Goal: Task Accomplishment & Management: Manage account settings

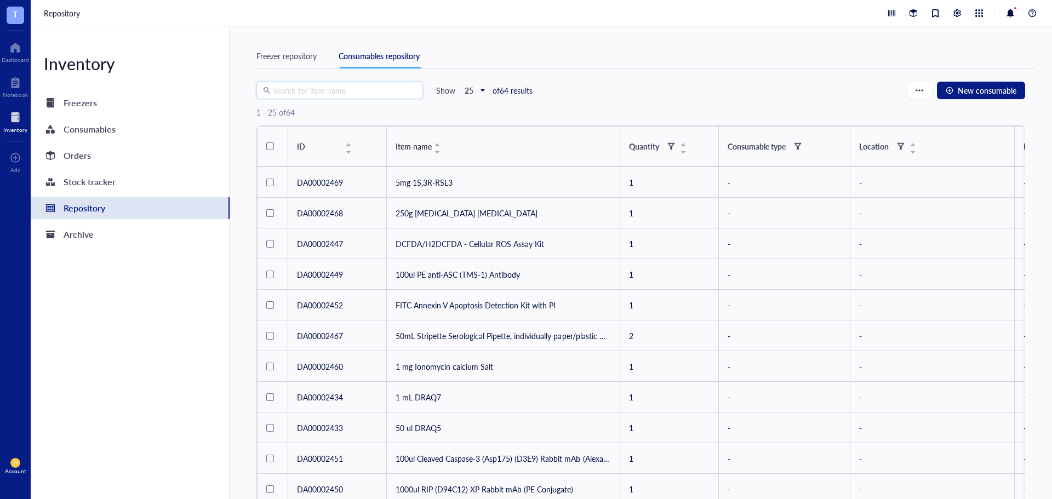
scroll to position [487, 0]
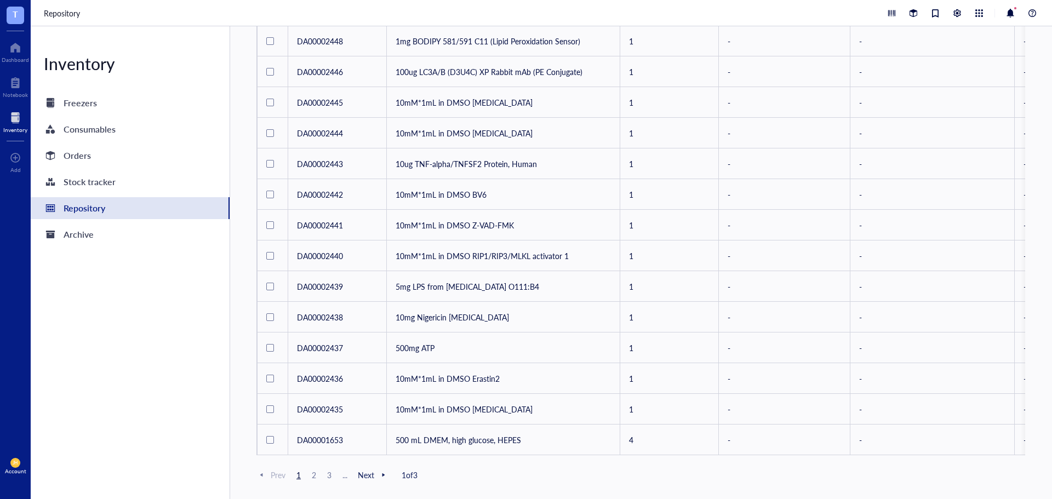
click at [9, 14] on span "T" at bounding box center [16, 16] width 18 height 18
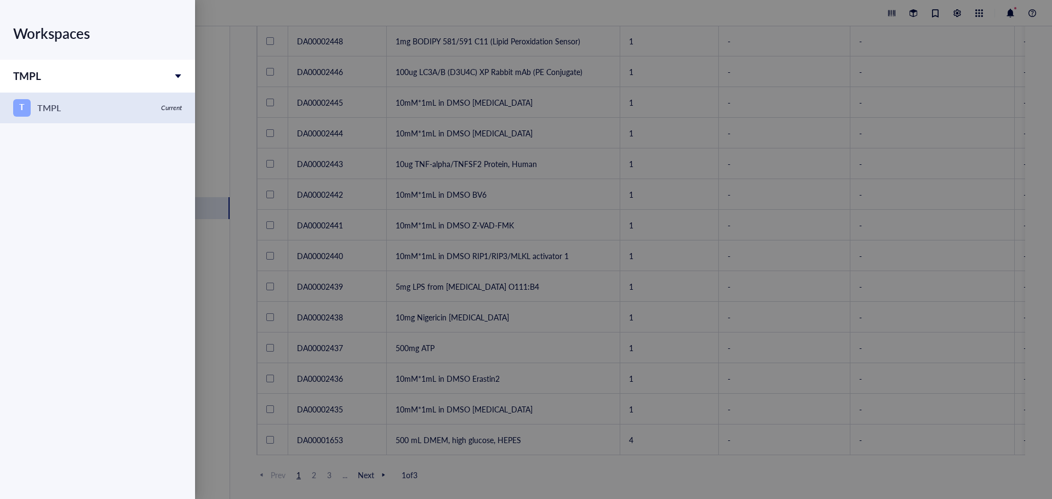
click at [54, 104] on div "TMPL" at bounding box center [49, 107] width 24 height 15
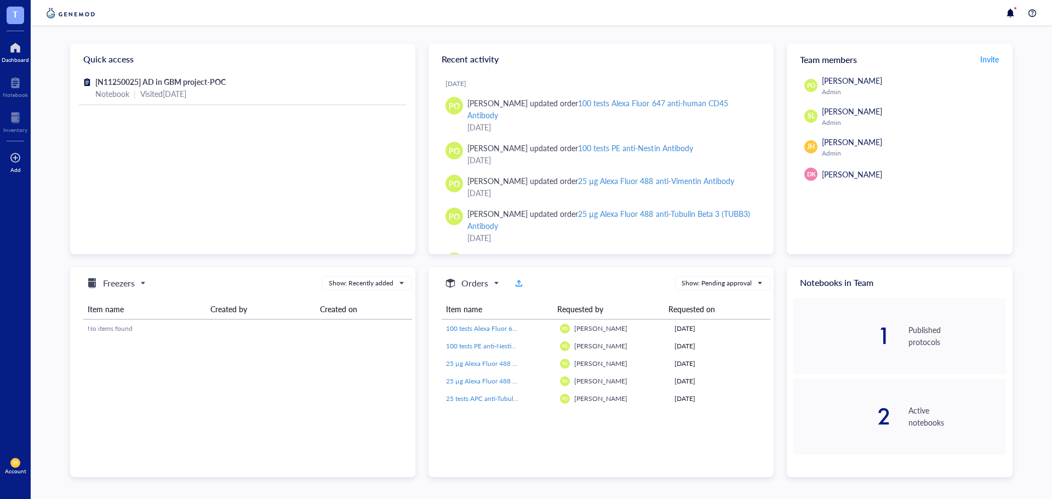
click at [16, 163] on div at bounding box center [15, 158] width 11 height 18
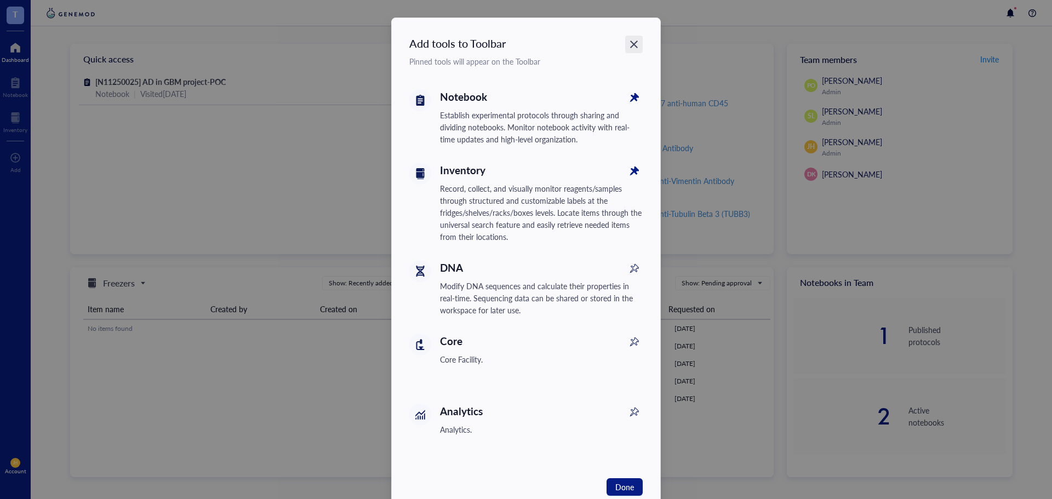
click at [632, 40] on icon "Close" at bounding box center [634, 44] width 10 height 10
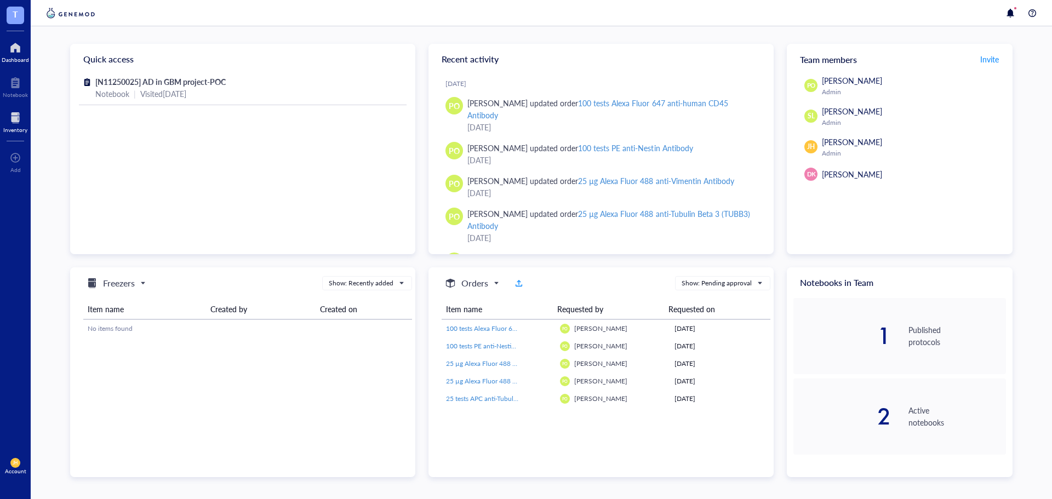
click at [13, 123] on div at bounding box center [15, 118] width 24 height 18
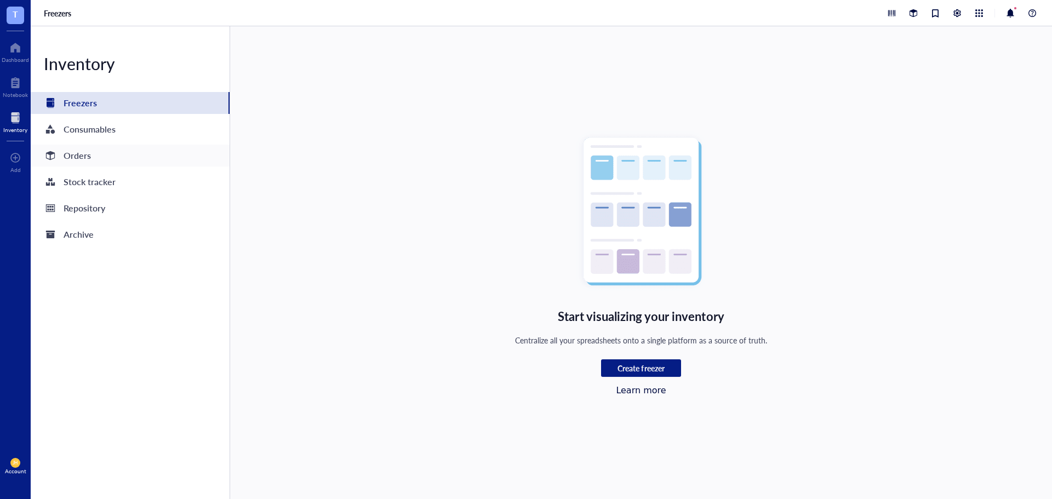
click at [100, 148] on div "Orders" at bounding box center [130, 156] width 199 height 22
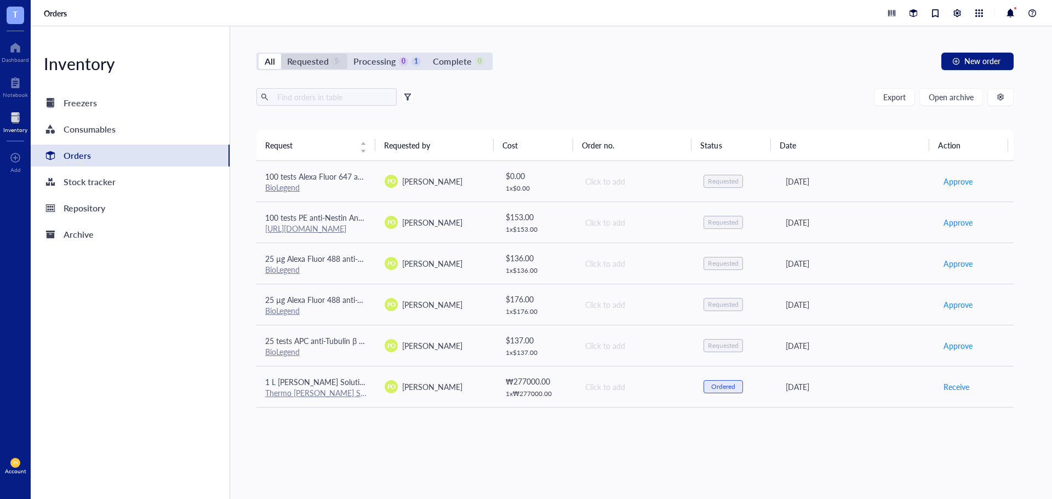
click at [316, 63] on div "Requested" at bounding box center [308, 61] width 42 height 15
click at [281, 54] on input "Requested 5" at bounding box center [281, 54] width 0 height 0
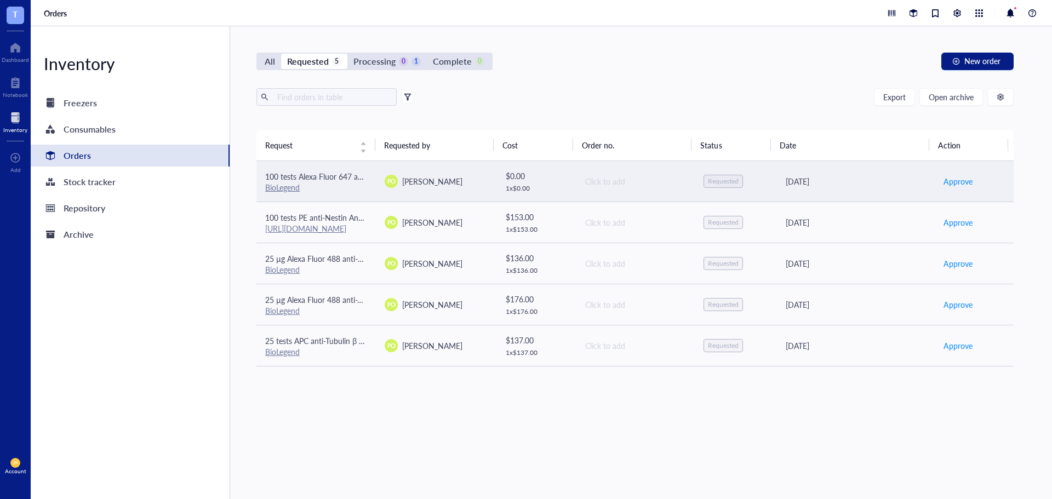
click at [460, 185] on span "Paola Onate Colobon" at bounding box center [432, 181] width 60 height 11
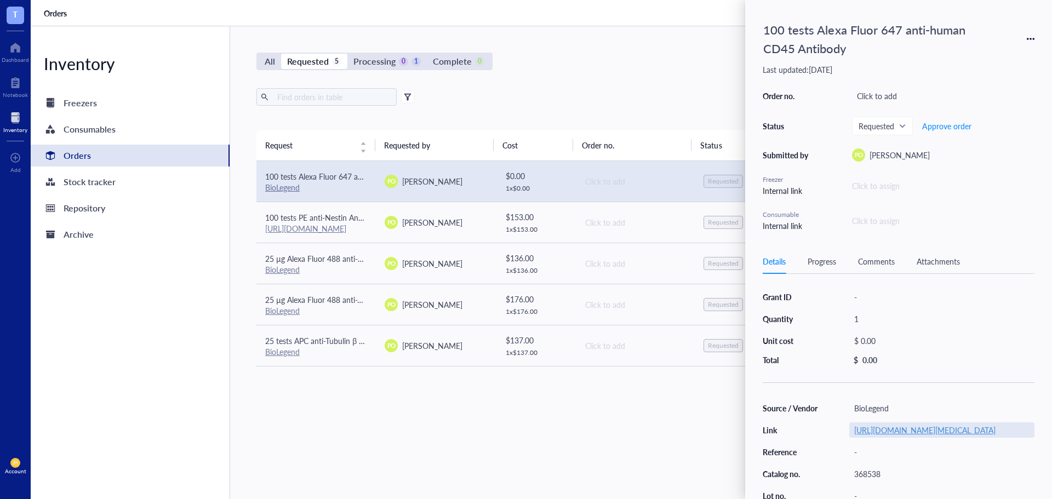
click at [940, 436] on link "https://www.biolegend.com/en-us/products/alexa-fluor-647-anti-human-cd45-antibo…" at bounding box center [924, 430] width 141 height 11
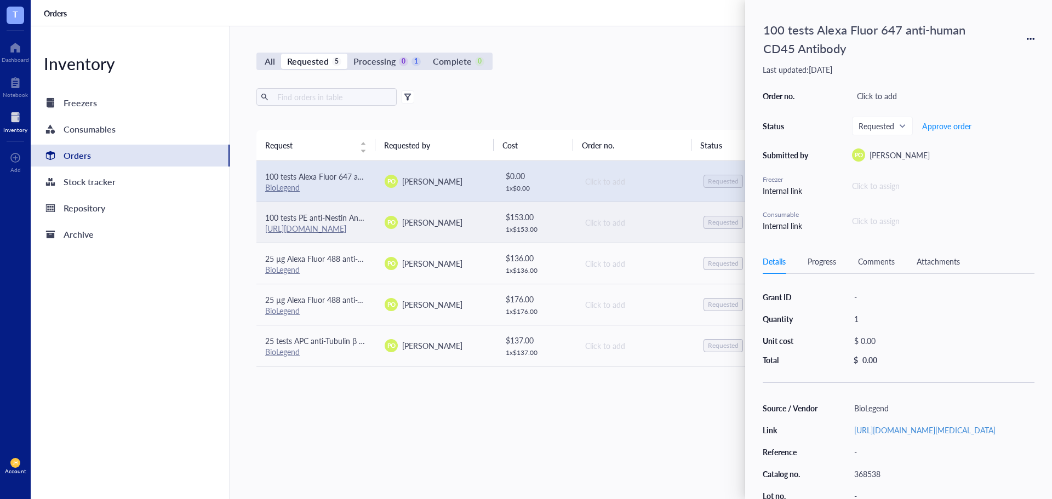
click at [355, 217] on span "100 tests PE anti-Nestin Antibody" at bounding box center [322, 217] width 115 height 11
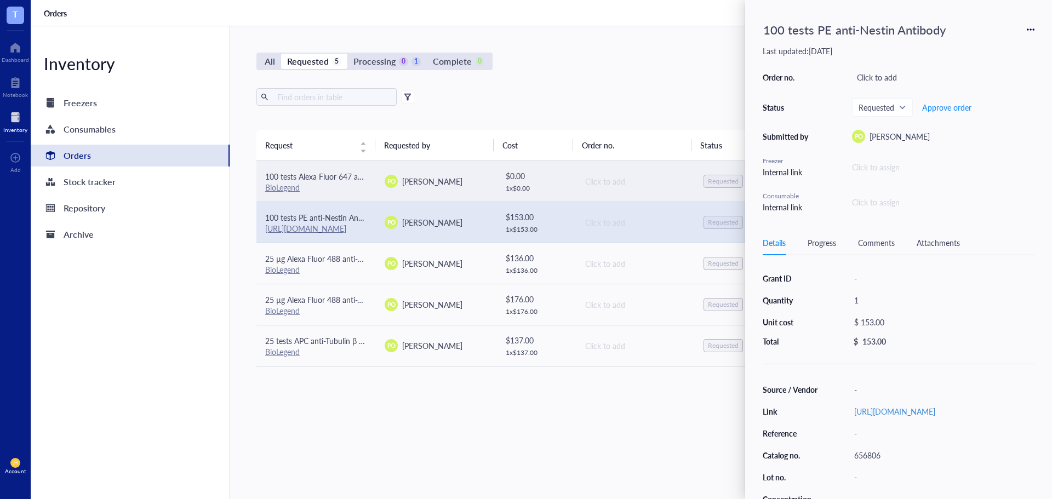
click at [521, 181] on div "$ 0.00" at bounding box center [536, 176] width 61 height 12
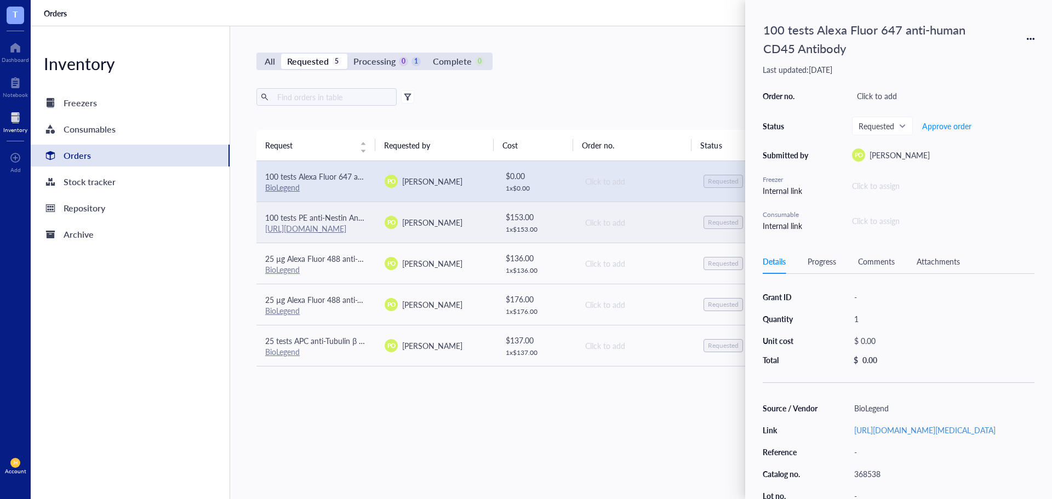
click at [526, 209] on td "$ 153.00 1 x $ 153.00" at bounding box center [536, 222] width 80 height 41
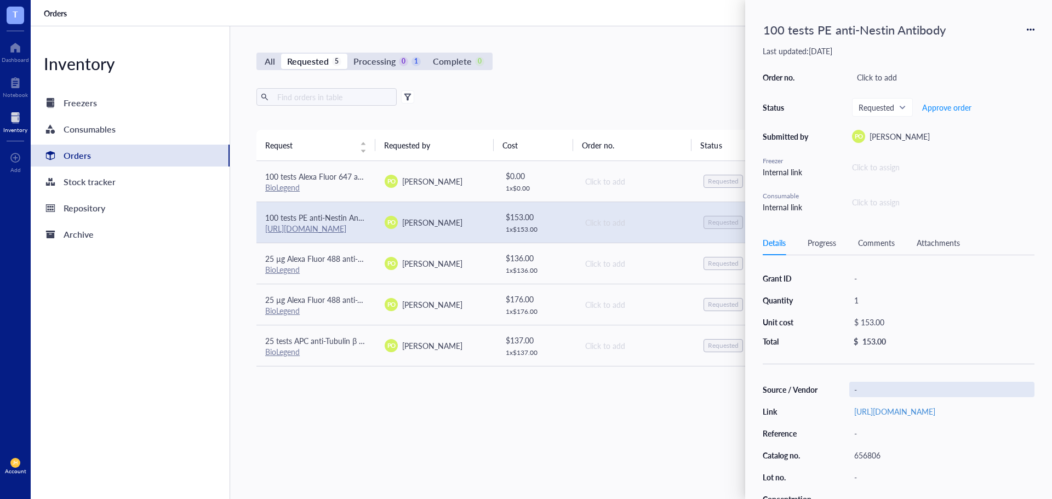
click at [879, 392] on div "-" at bounding box center [941, 389] width 185 height 15
type input "BioLegend"
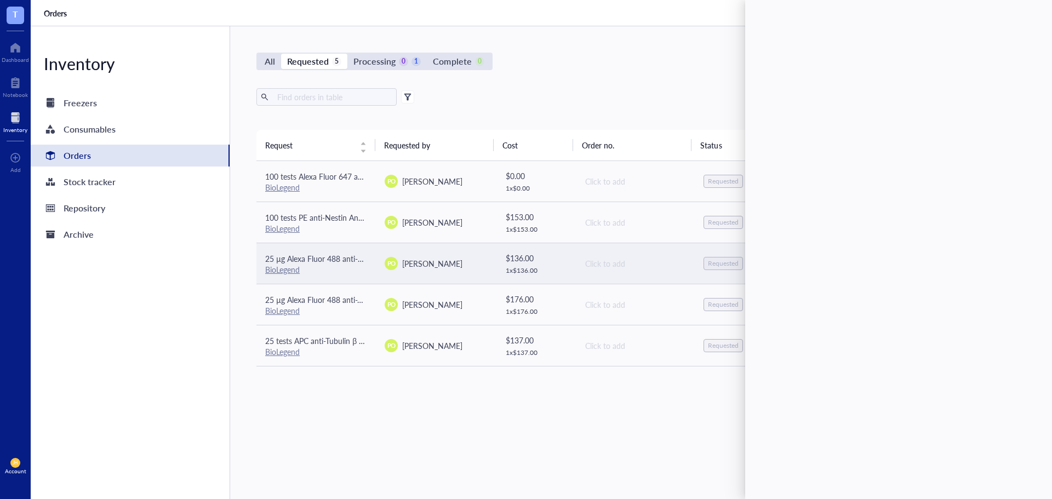
click at [425, 260] on span "Paola Onate Colobon" at bounding box center [432, 263] width 60 height 11
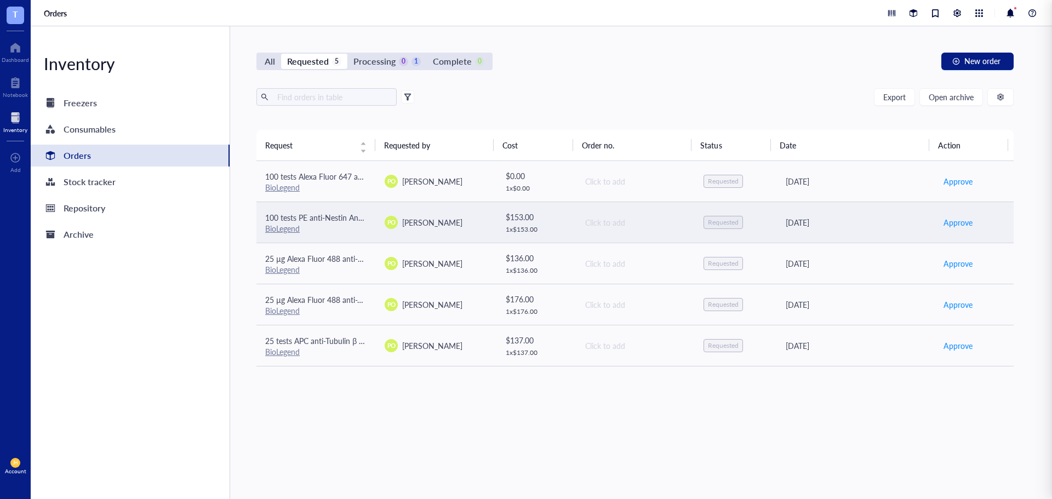
click at [436, 219] on span "Paola Onate Colobon" at bounding box center [432, 222] width 60 height 11
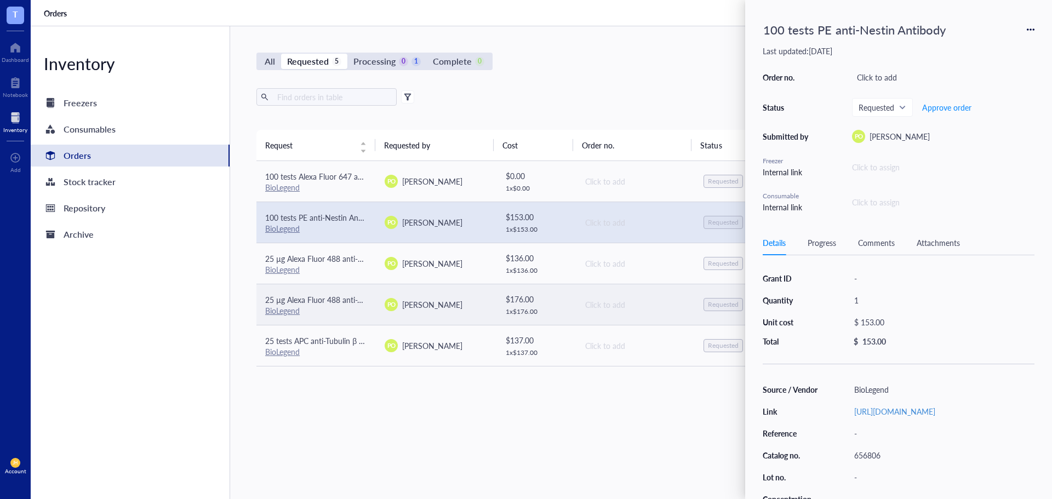
click at [438, 301] on span "Paola Onate Colobon" at bounding box center [432, 304] width 60 height 11
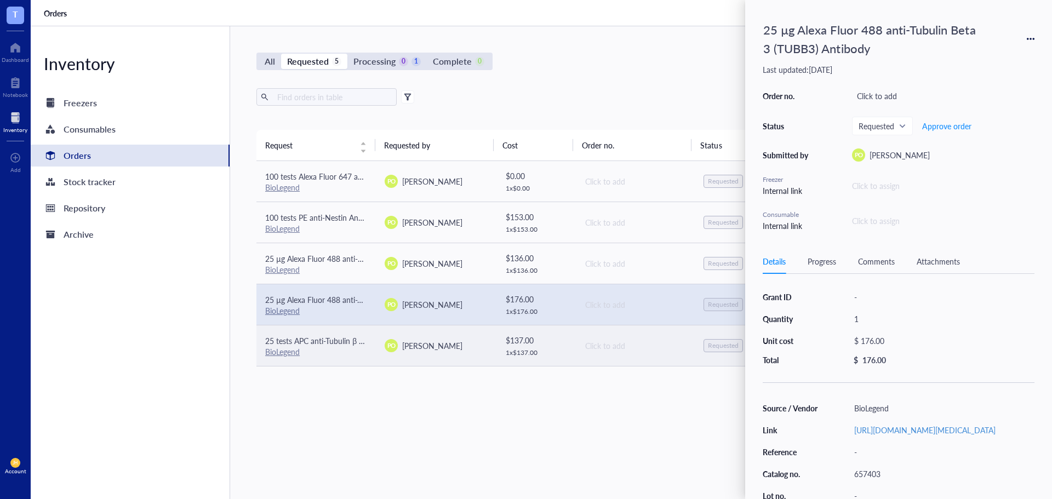
click at [440, 354] on td "PO Paola Onate Colobon" at bounding box center [435, 345] width 119 height 41
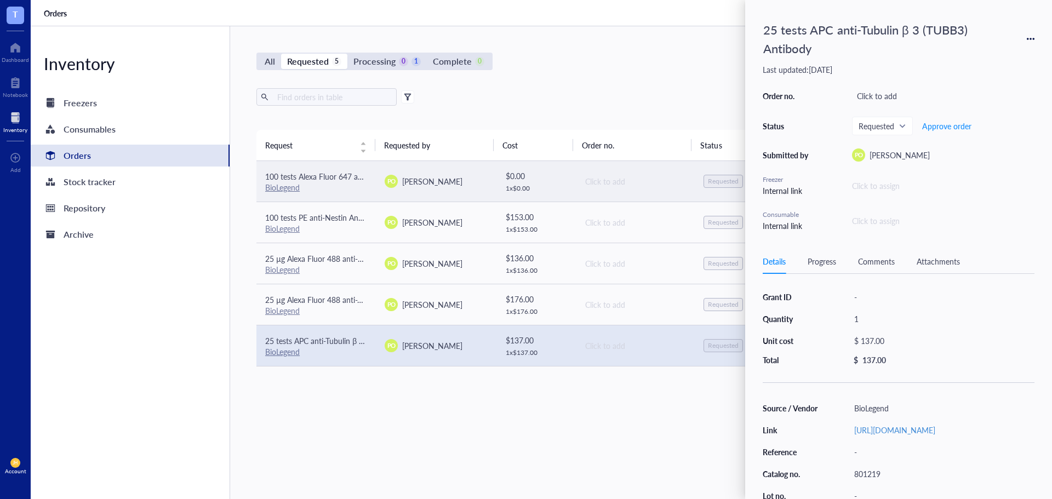
click at [404, 193] on td "PO Paola Onate Colobon" at bounding box center [435, 181] width 119 height 41
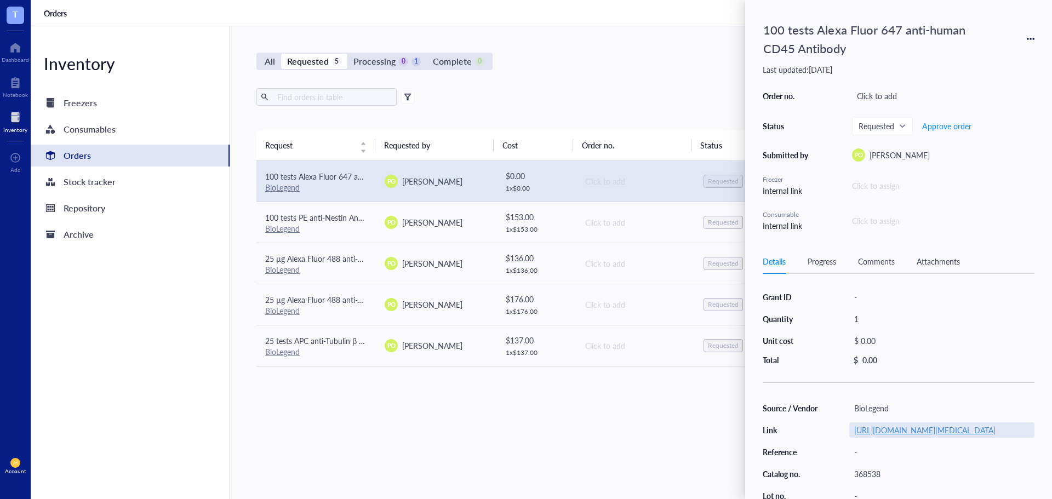
click at [903, 436] on link "https://www.biolegend.com/en-us/products/alexa-fluor-647-anti-human-cd45-antibo…" at bounding box center [924, 430] width 141 height 11
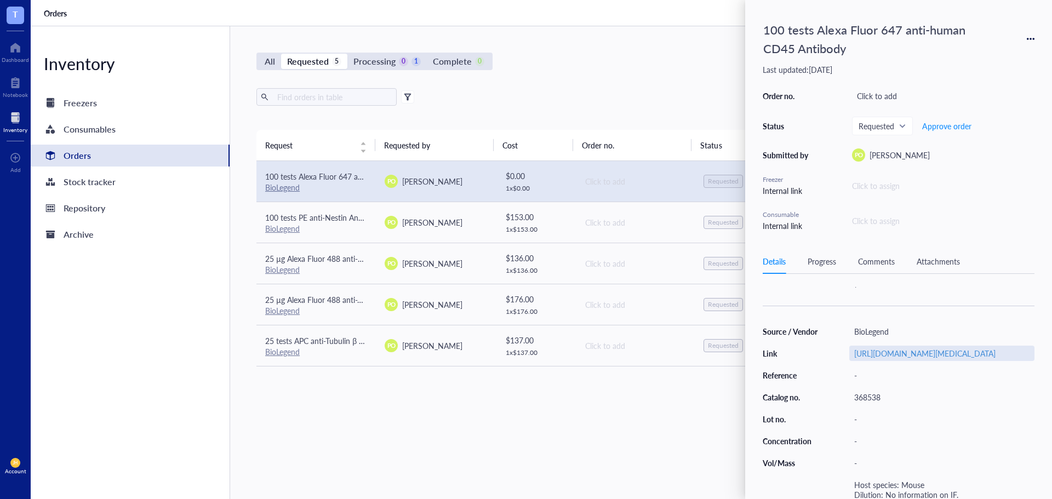
scroll to position [134, 0]
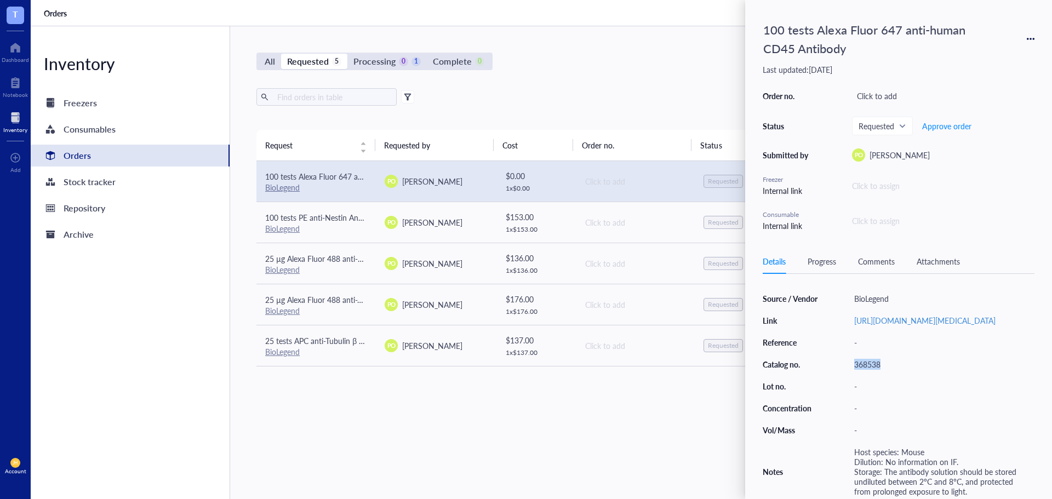
drag, startPoint x: 895, startPoint y: 357, endPoint x: 834, endPoint y: 364, distance: 61.7
click at [834, 364] on div "Source / Vendor BioLegend Link https://www.biolegend.com/en-us/products/alexa-f…" at bounding box center [899, 395] width 272 height 208
copy div "368538"
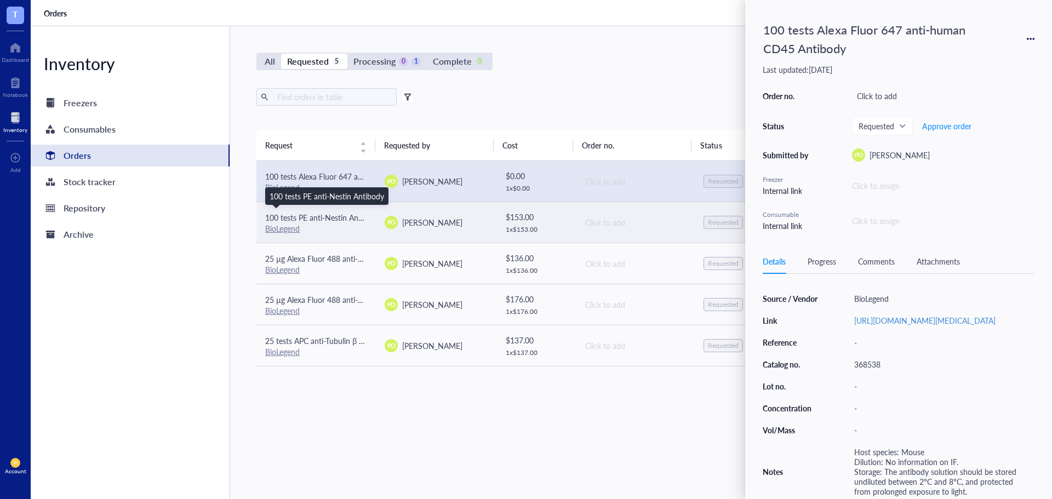
click at [345, 221] on span "100 tests PE anti-Nestin Antibody" at bounding box center [322, 217] width 115 height 11
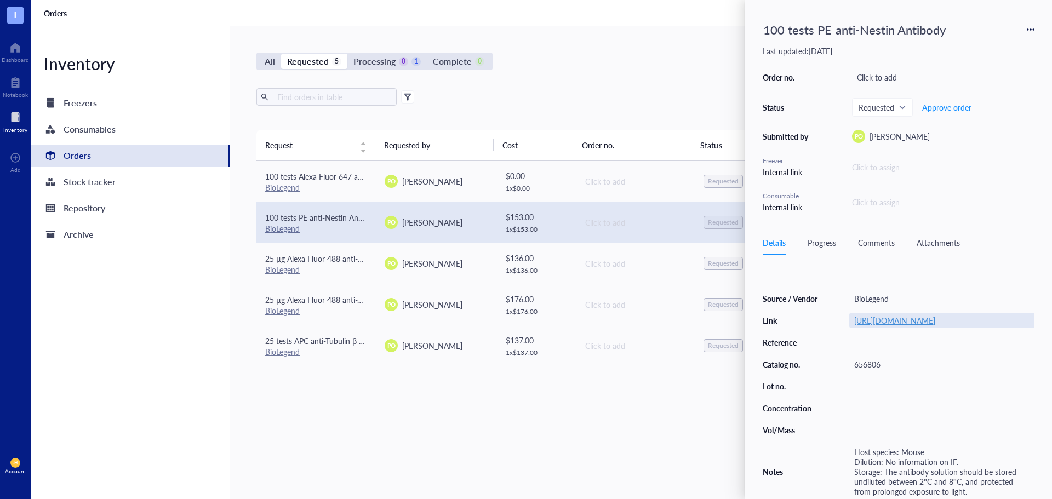
click at [894, 315] on link "https://www.biolegend.com/en-us/products/pe-anti-nestin-antibody-12741" at bounding box center [894, 320] width 81 height 11
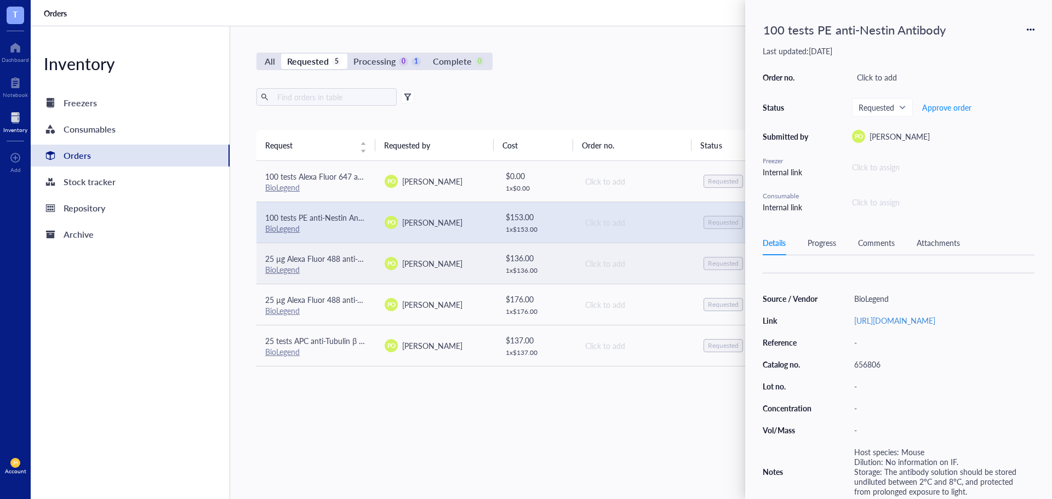
click at [365, 265] on div "BioLegend" at bounding box center [316, 270] width 102 height 10
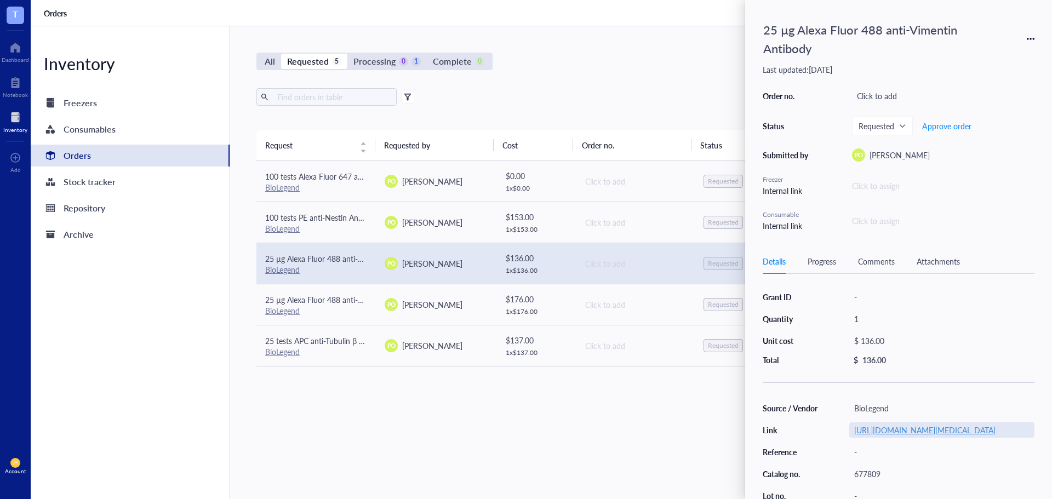
click at [939, 436] on link "https://www.biolegend.com/en-us/products/alexa-fluor-488-anti-vimentin-antibody…" at bounding box center [924, 430] width 141 height 11
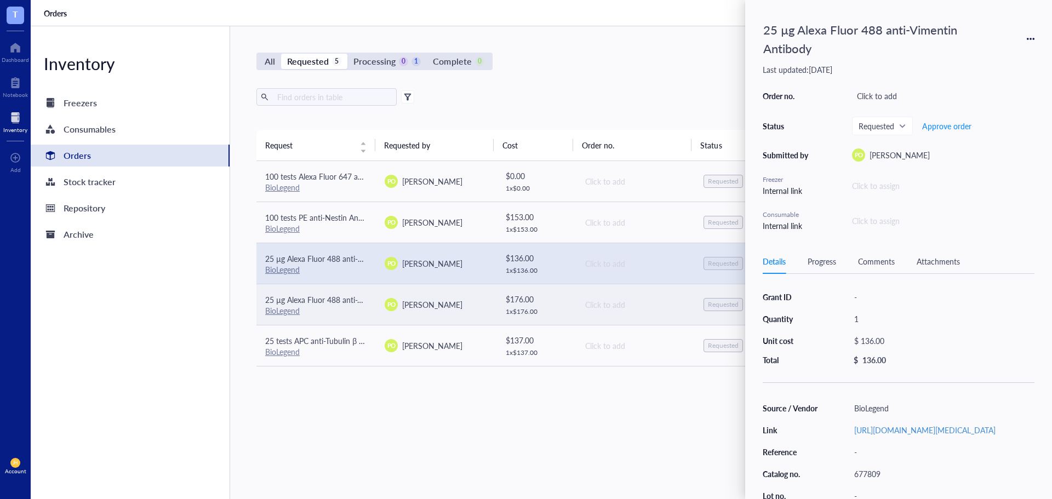
click at [353, 300] on span "25 µg Alexa Fluor 488 anti-Tubulin Beta 3 (TUBB3) Antibody" at bounding box center [367, 299] width 205 height 11
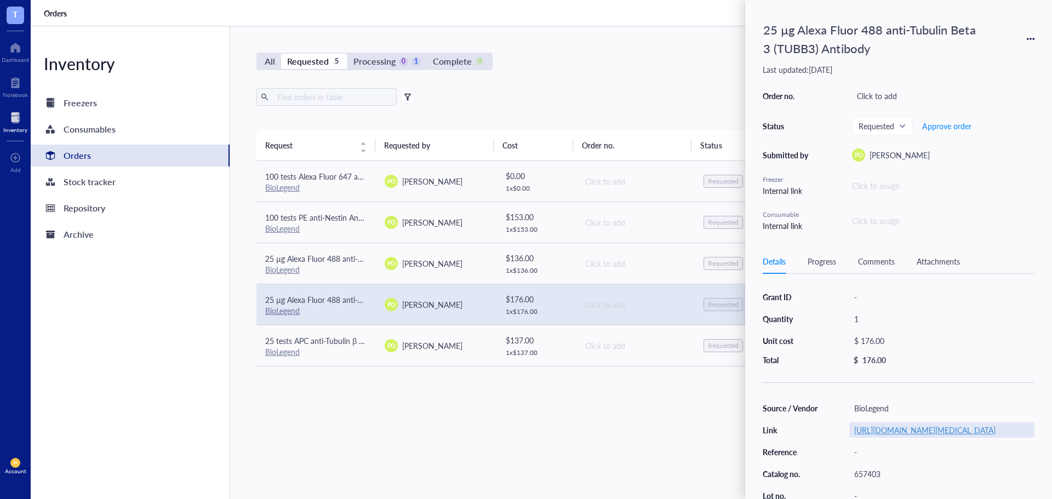
click at [876, 436] on link "https://www.biolegend.com/en-us/products/alexa-fluor-488-anti-tubulin-beta-3-tu…" at bounding box center [924, 430] width 141 height 11
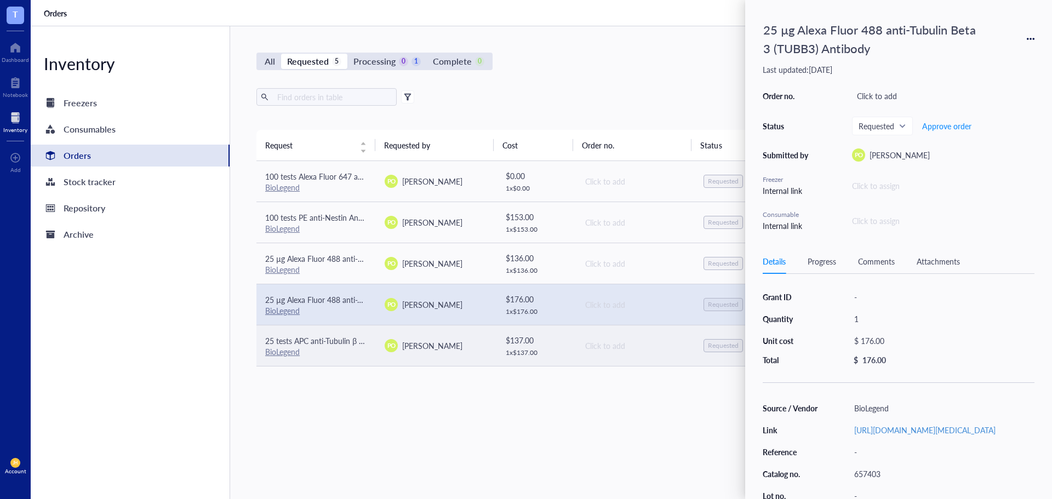
click at [400, 350] on div "PO Paola Onate Colobon" at bounding box center [436, 345] width 102 height 13
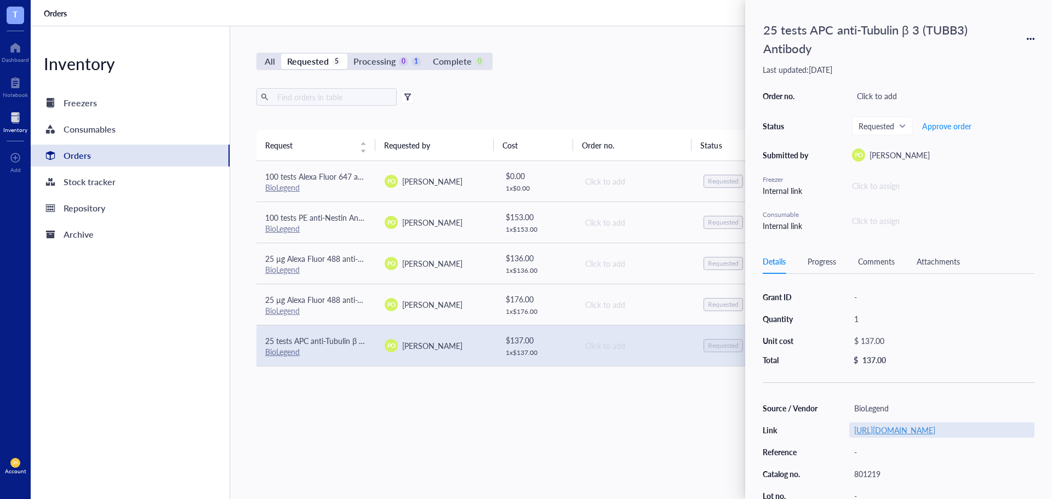
click at [891, 436] on link "https://www.biolegend.com/en-us/products/apc-anti-tubulin-beta-3-tubb3-antibody…" at bounding box center [894, 430] width 81 height 11
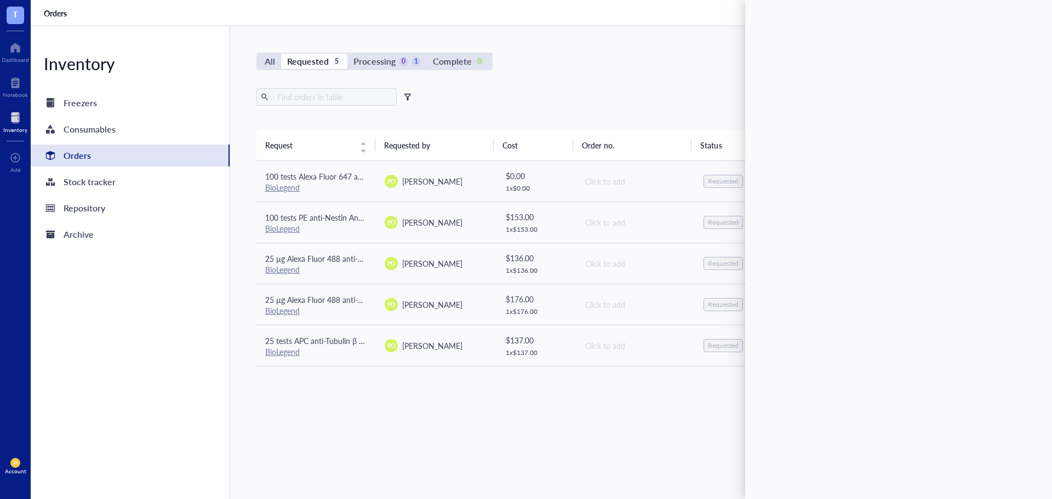
click at [619, 98] on div "Export Open archive" at bounding box center [634, 97] width 757 height 18
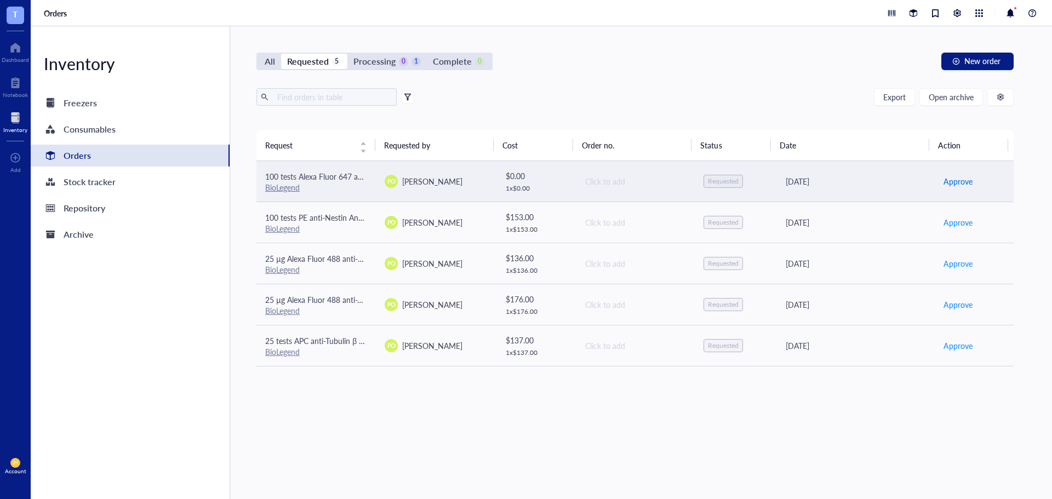
click at [951, 179] on span "Approve" at bounding box center [957, 181] width 29 height 12
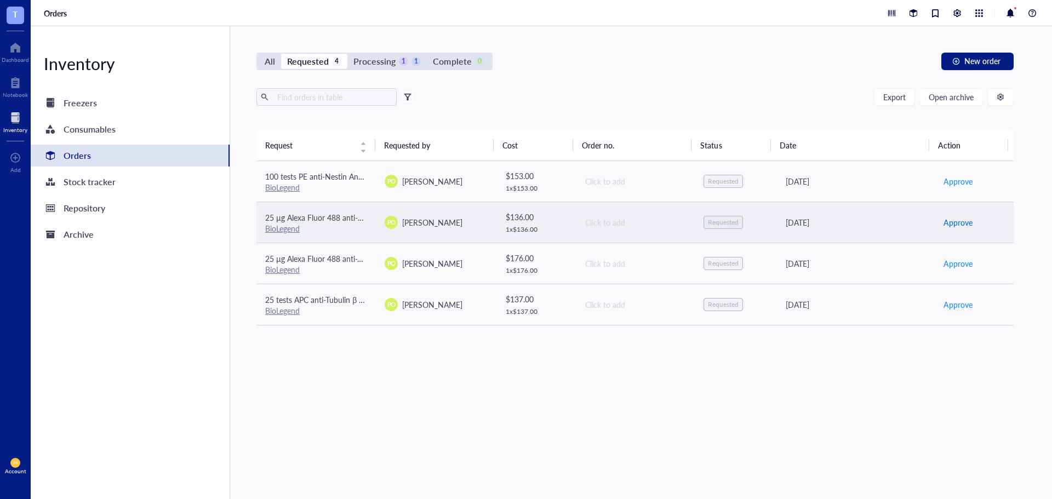
click at [946, 221] on span "Approve" at bounding box center [957, 222] width 29 height 12
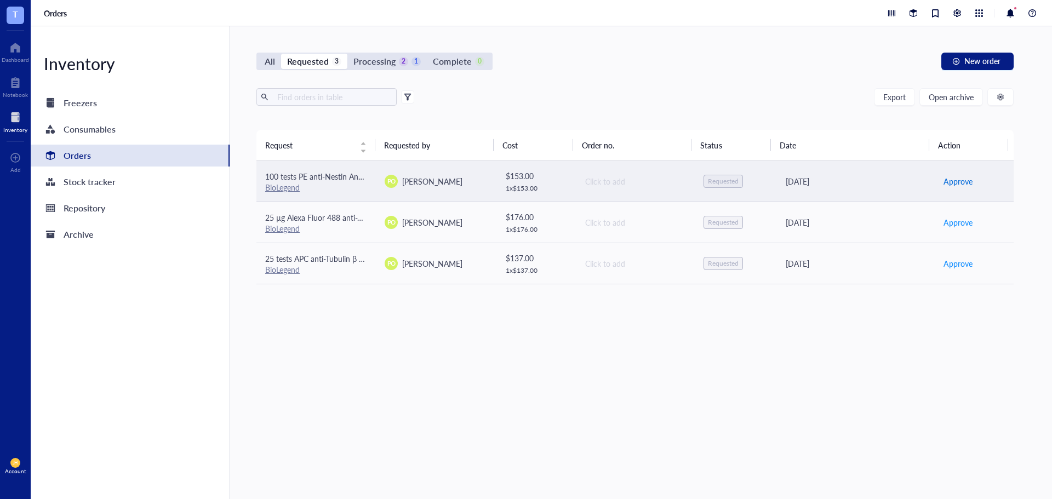
click at [945, 187] on span "Approve" at bounding box center [957, 181] width 29 height 12
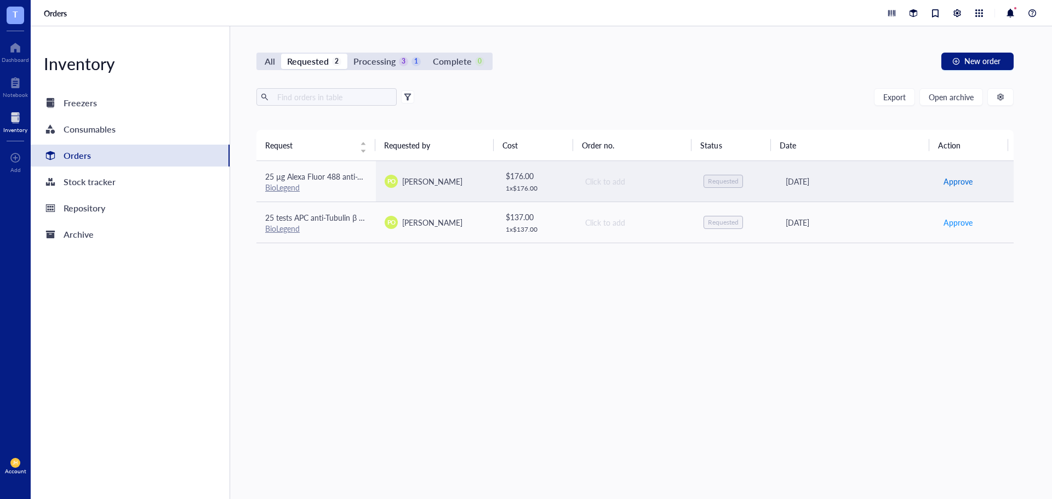
click at [947, 182] on span "Approve" at bounding box center [957, 181] width 29 height 12
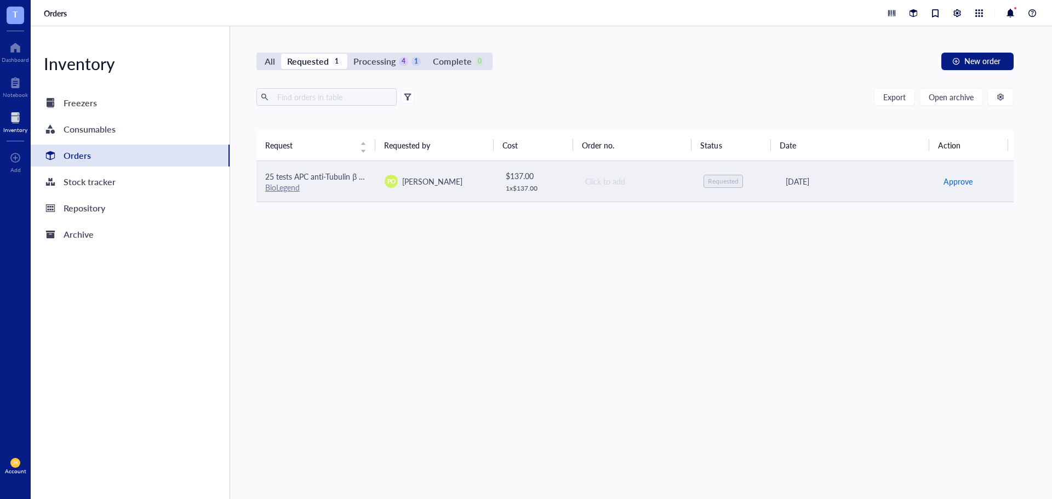
click at [948, 184] on span "Approve" at bounding box center [957, 181] width 29 height 12
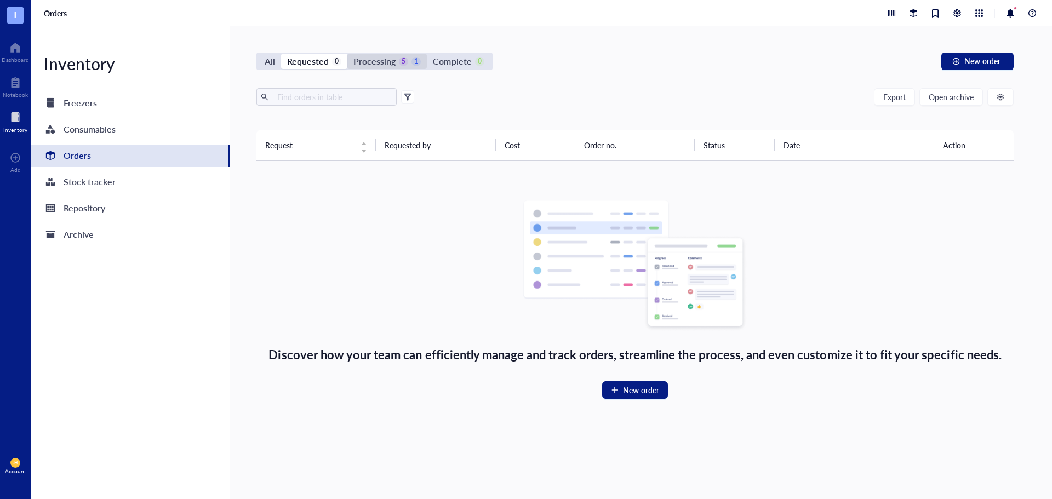
click at [392, 64] on div "Processing" at bounding box center [374, 61] width 42 height 15
click at [347, 54] on input "Processing 5 1" at bounding box center [347, 54] width 0 height 0
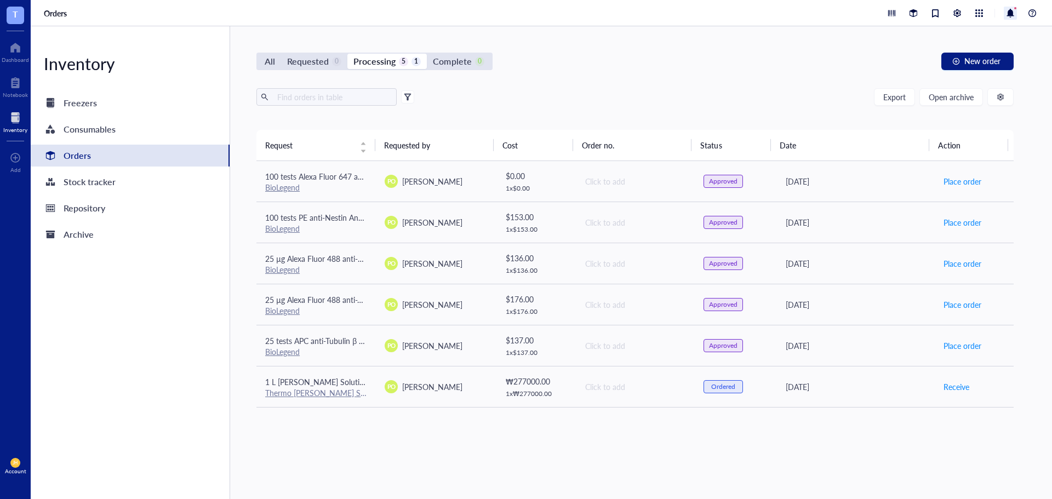
click at [1008, 18] on div at bounding box center [1010, 13] width 13 height 13
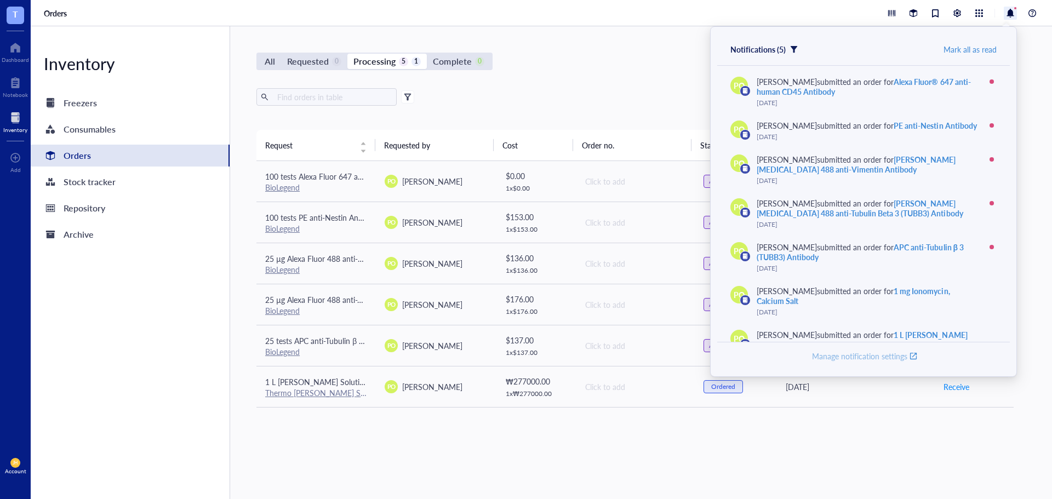
click at [894, 357] on span "Manage notification settings" at bounding box center [859, 356] width 95 height 10
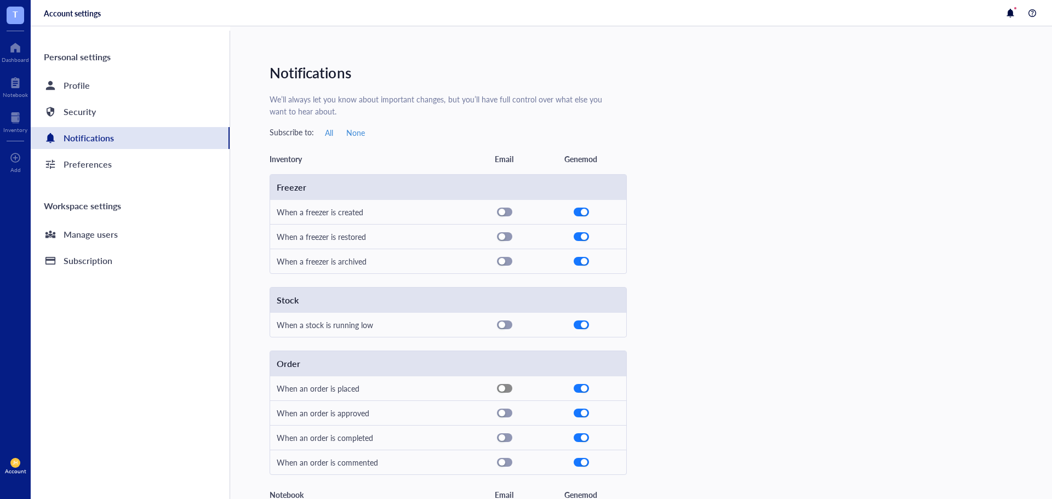
click at [501, 389] on div "button" at bounding box center [502, 389] width 7 height 7
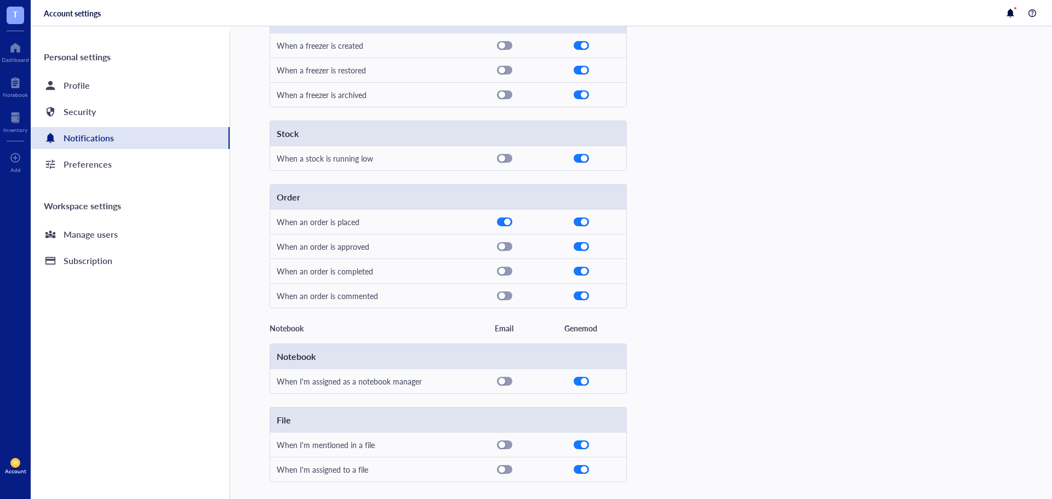
scroll to position [186, 0]
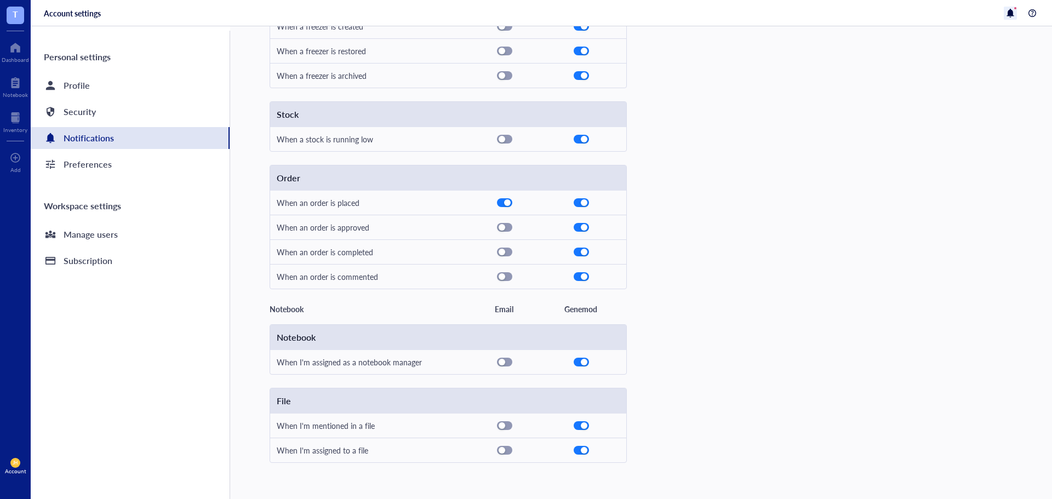
click at [1011, 10] on div at bounding box center [1010, 13] width 13 height 13
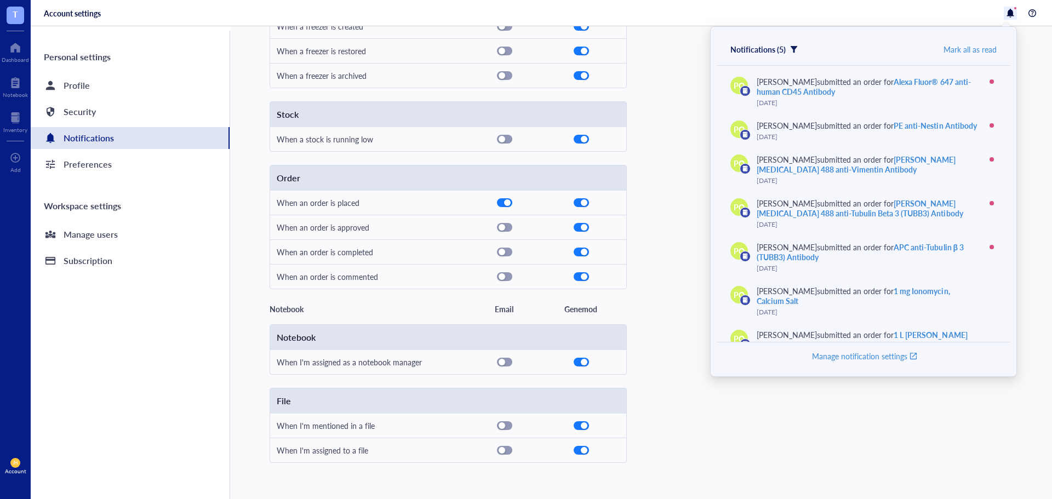
click at [968, 48] on div "Mark all as read" at bounding box center [969, 49] width 53 height 10
click at [1008, 13] on div at bounding box center [1010, 13] width 13 height 13
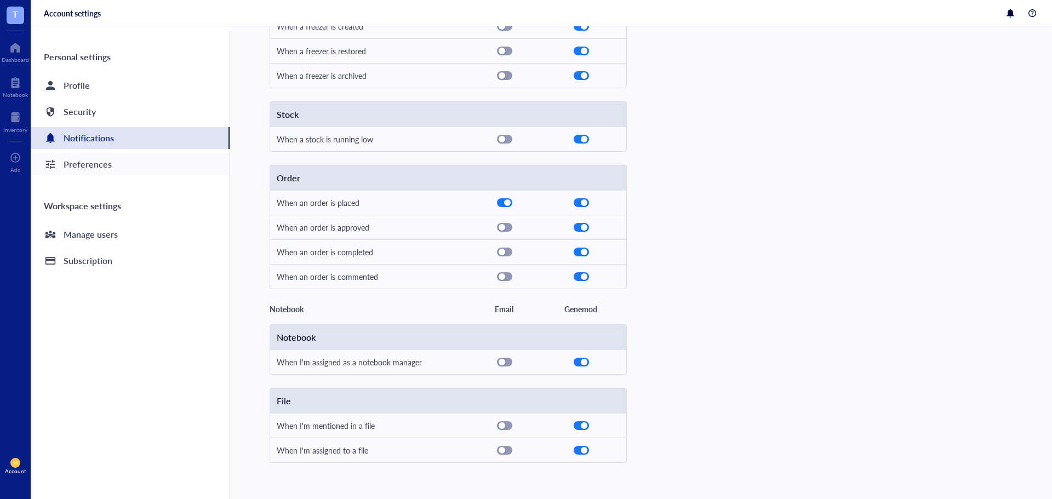
click at [148, 161] on div "Preferences" at bounding box center [130, 164] width 199 height 22
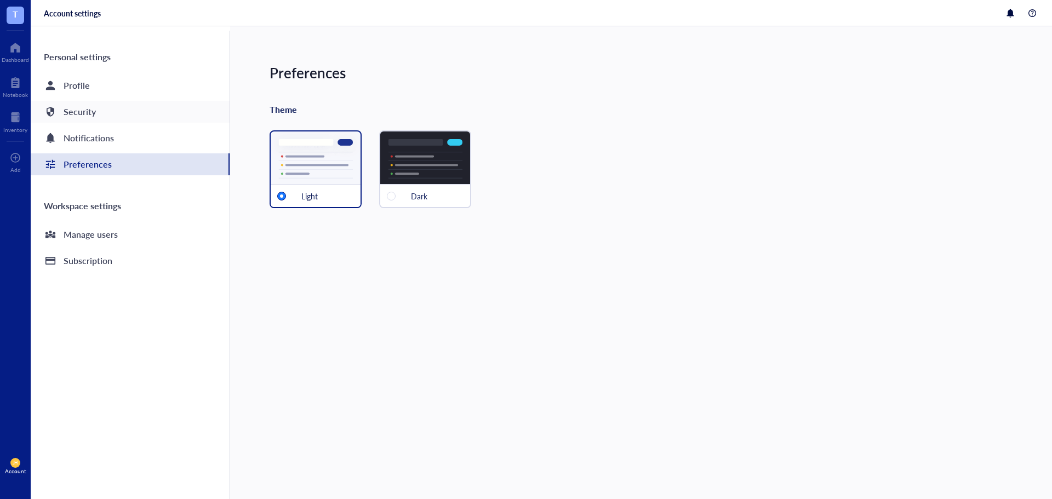
click at [141, 115] on div "Security" at bounding box center [130, 112] width 199 height 22
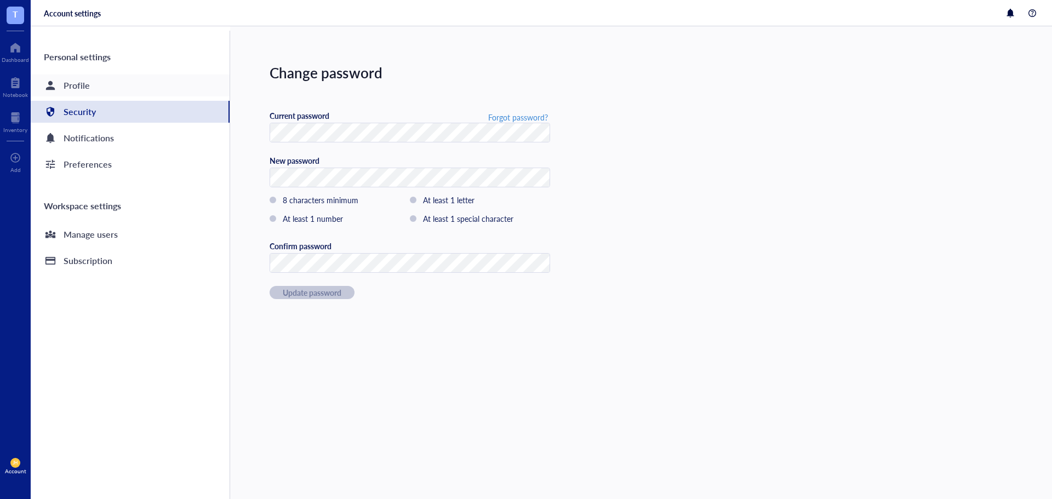
click at [146, 87] on div "Profile" at bounding box center [130, 86] width 199 height 22
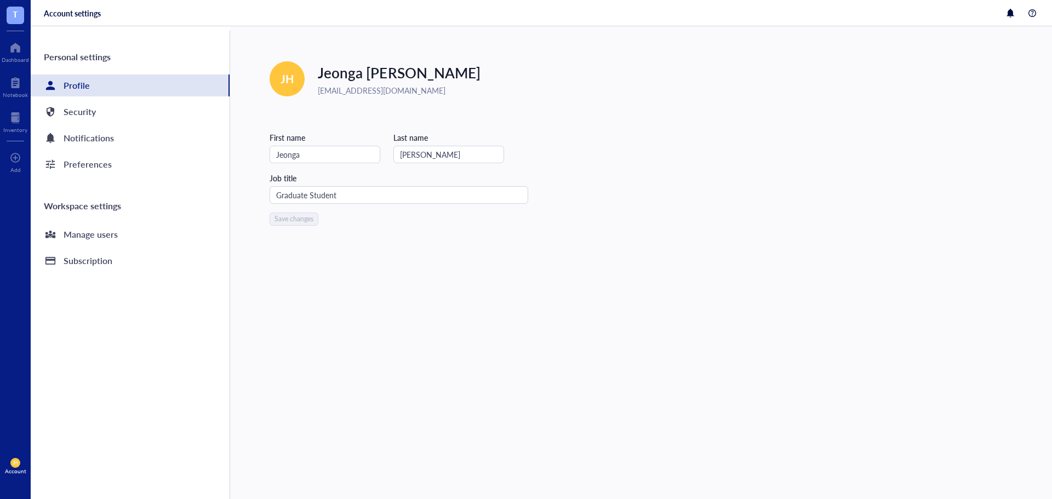
click at [64, 14] on div "Account settings" at bounding box center [72, 13] width 57 height 10
click at [26, 49] on div at bounding box center [15, 48] width 27 height 18
